Goal: Complete application form

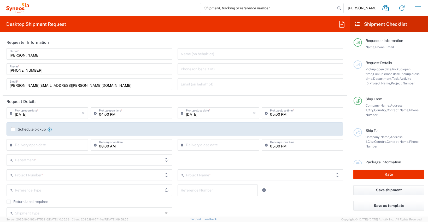
type input "Comunidad de Madrid"
type input "8350"
type input "Spain"
type input "Syneos Health Clinical Spain"
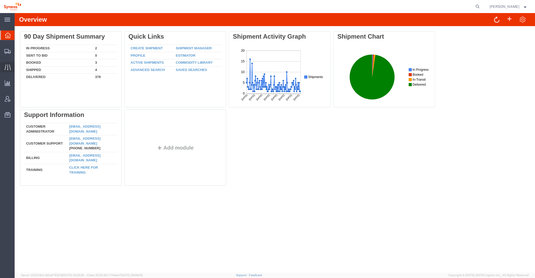
click at [6, 68] on icon at bounding box center [8, 67] width 6 height 6
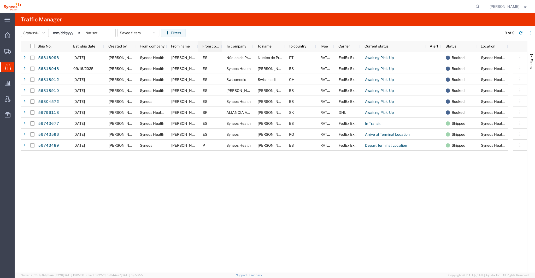
drag, startPoint x: 232, startPoint y: 44, endPoint x: 221, endPoint y: 44, distance: 10.2
click at [221, 44] on div at bounding box center [222, 46] width 2 height 11
